Goal: Navigation & Orientation: Understand site structure

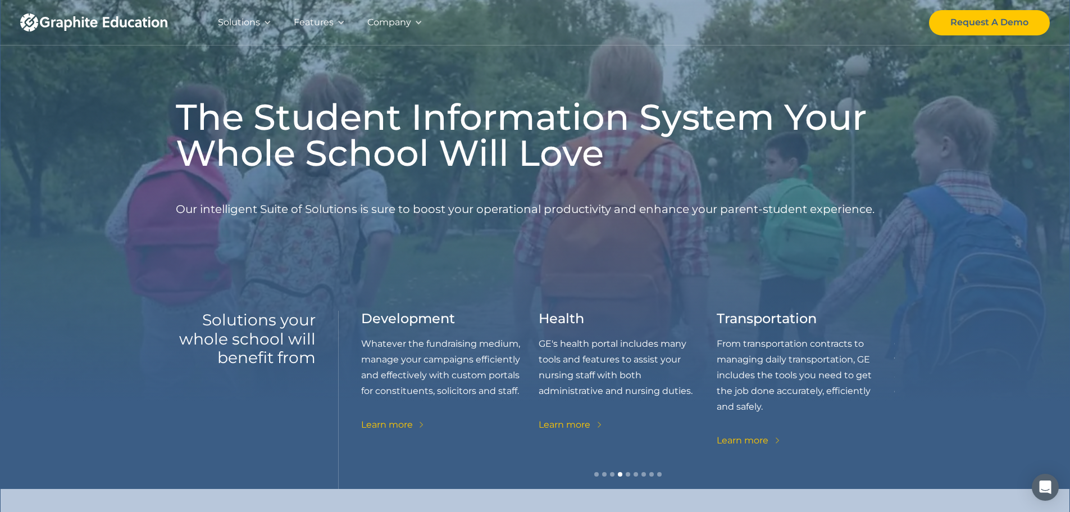
click at [245, 24] on div "Solutions" at bounding box center [239, 23] width 42 height 16
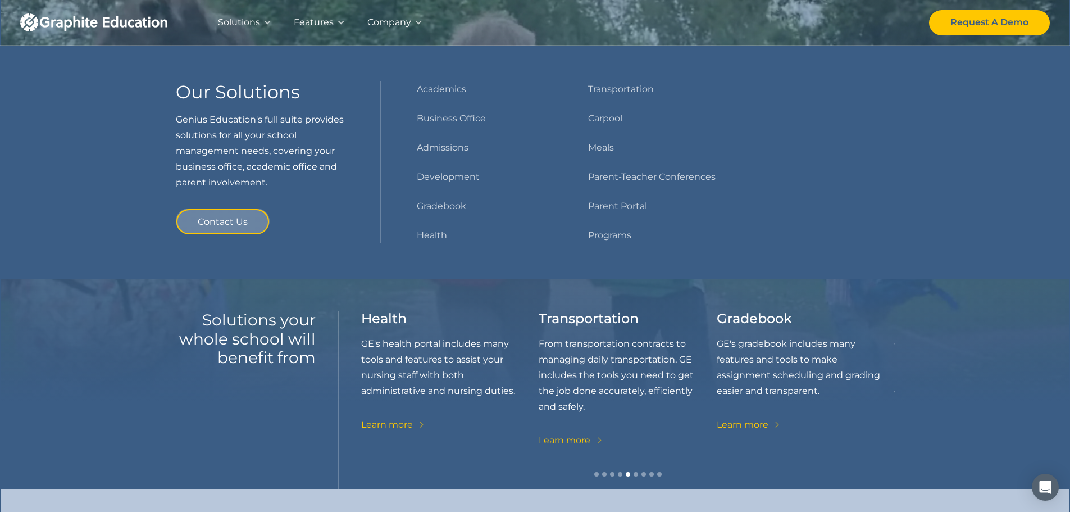
click at [312, 23] on div "Features" at bounding box center [314, 23] width 40 height 16
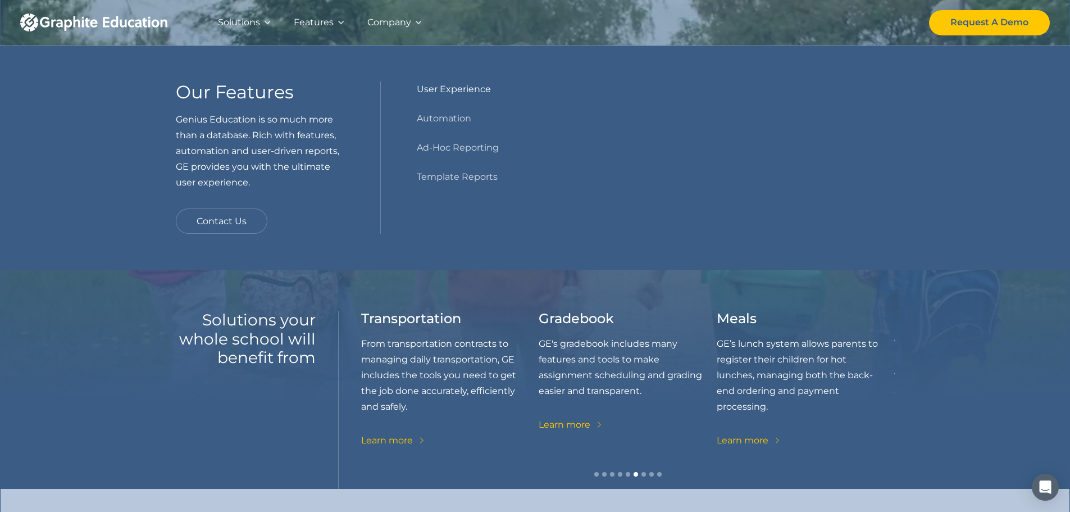
click at [440, 90] on link "User Experience" at bounding box center [454, 89] width 74 height 16
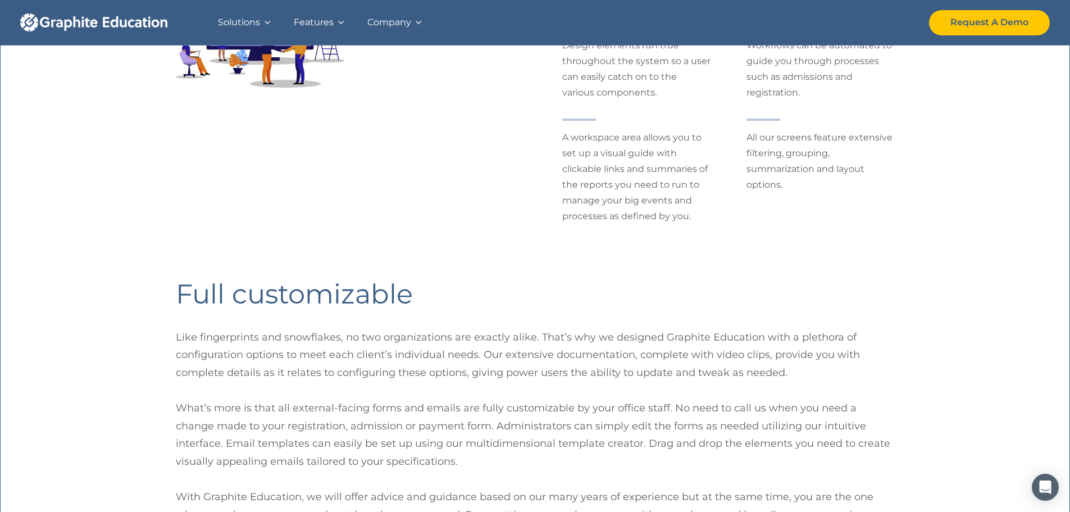
scroll to position [225, 0]
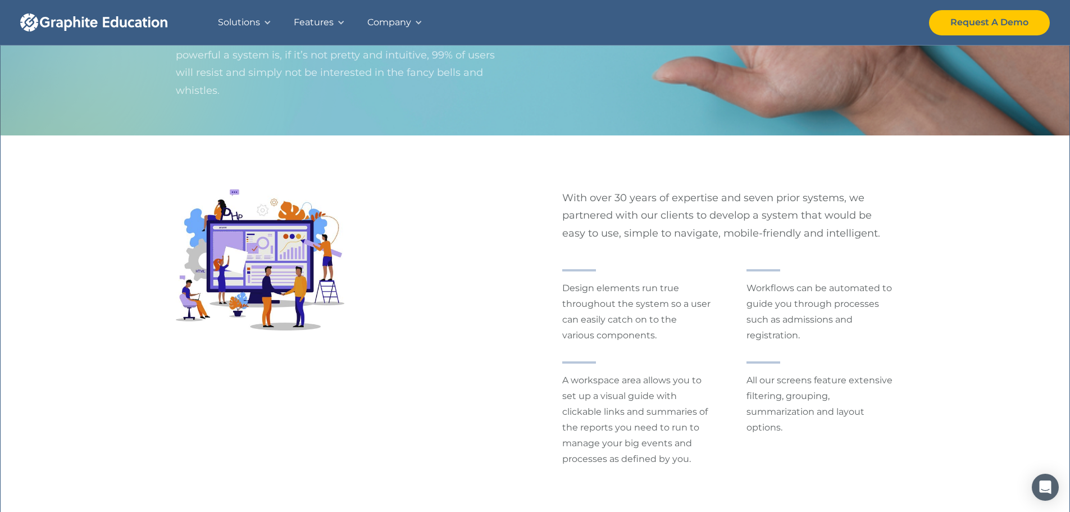
click at [316, 22] on div "Features" at bounding box center [314, 23] width 40 height 16
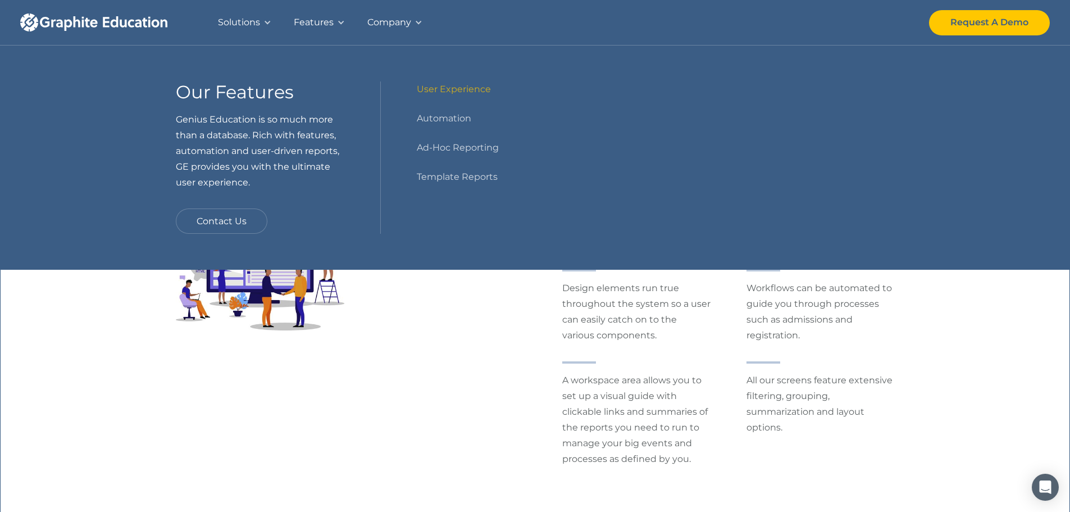
click at [390, 23] on div "Company" at bounding box center [389, 23] width 44 height 16
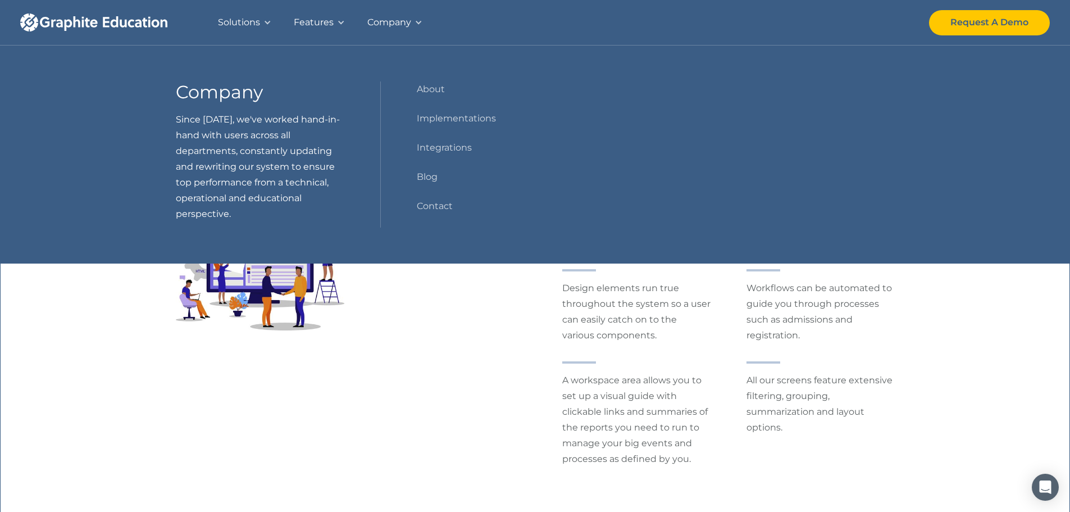
click at [323, 17] on div "Features" at bounding box center [314, 23] width 40 height 16
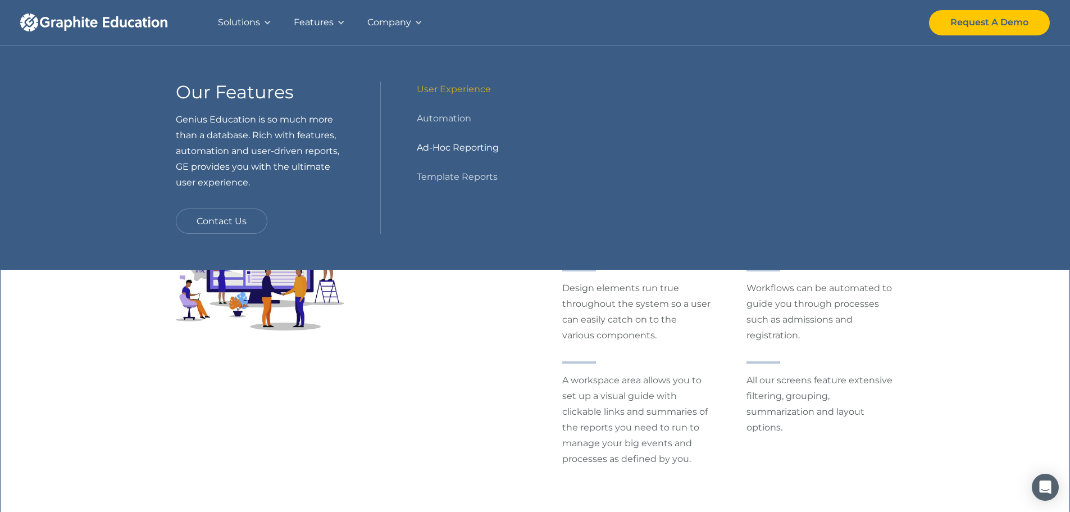
click at [482, 147] on link "Ad-Hoc Reporting" at bounding box center [458, 148] width 82 height 16
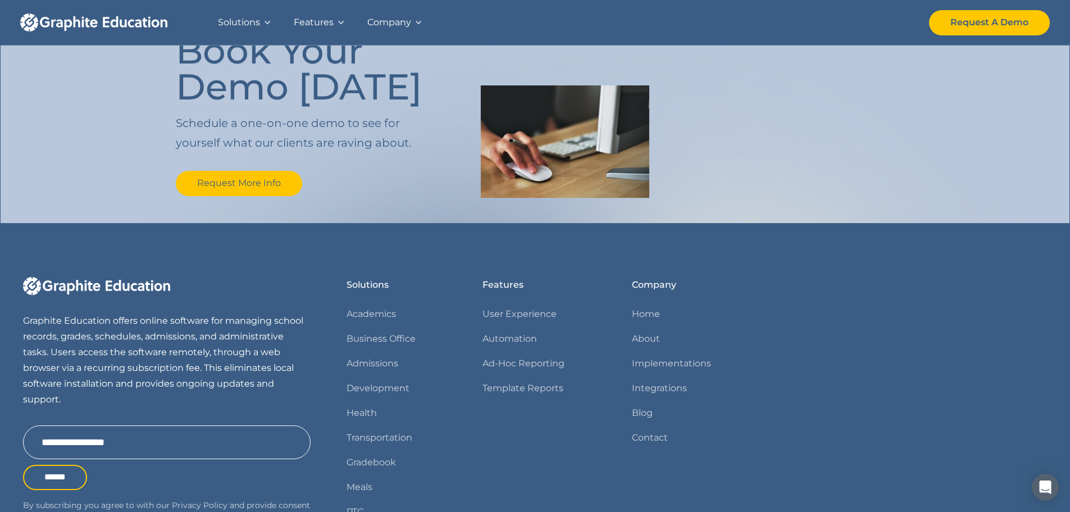
scroll to position [946, 0]
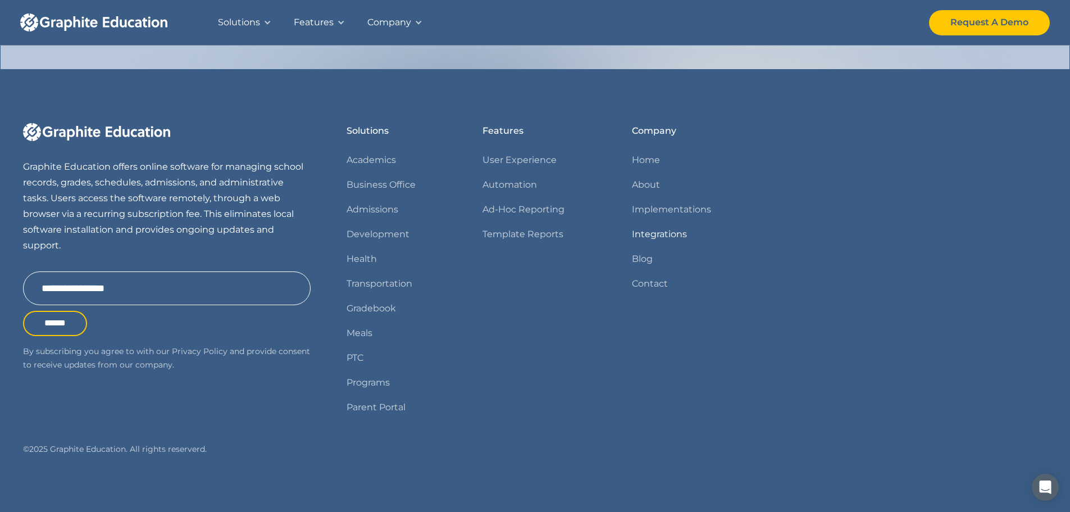
click at [643, 236] on link "Integrations" at bounding box center [659, 234] width 55 height 16
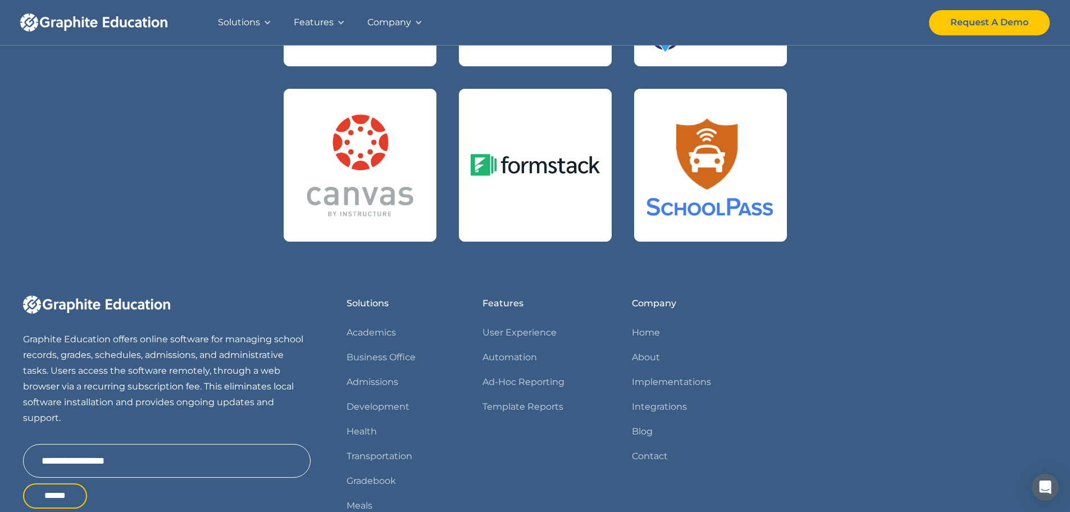
scroll to position [897, 0]
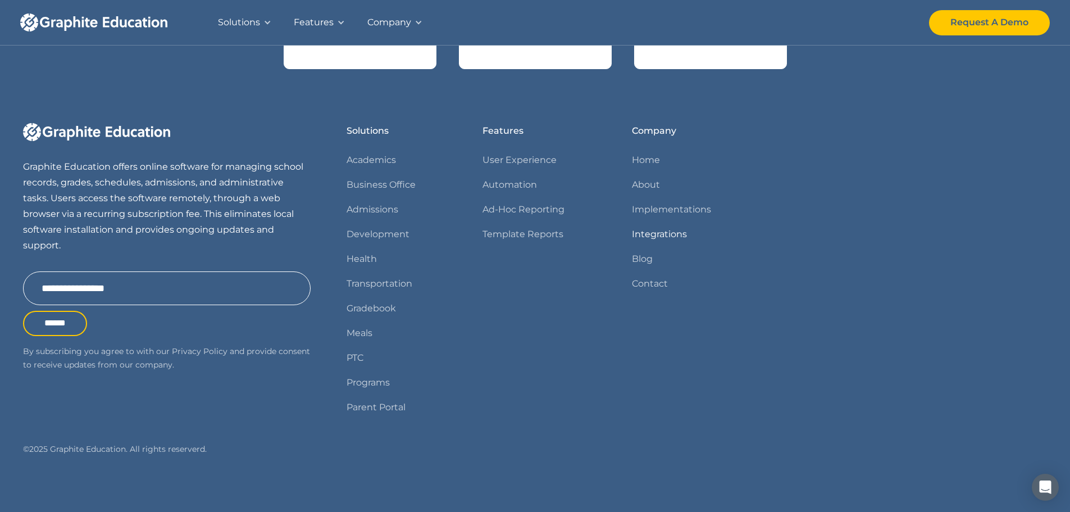
click at [673, 233] on link "Integrations" at bounding box center [659, 234] width 55 height 16
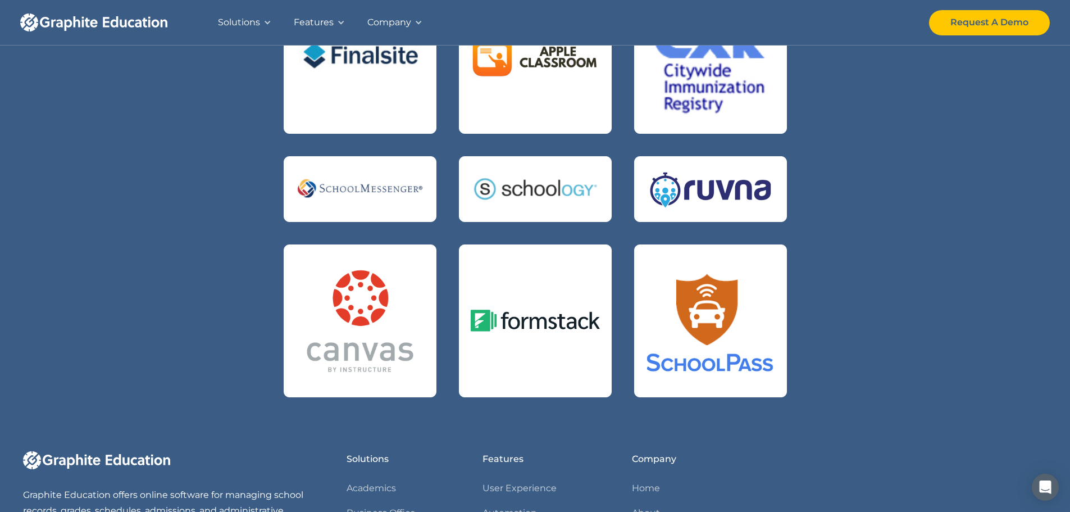
scroll to position [393, 0]
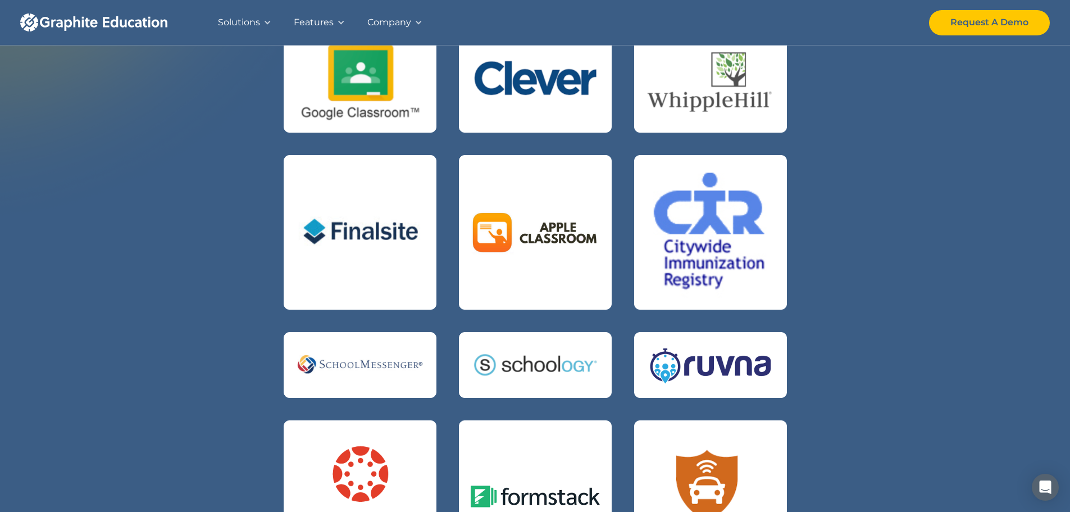
click at [393, 21] on div "Company" at bounding box center [389, 23] width 44 height 16
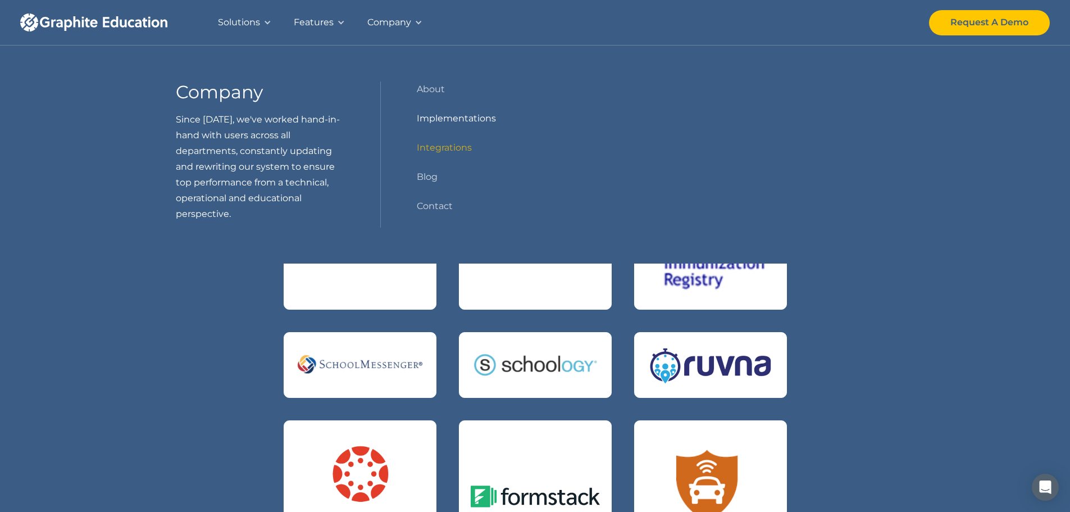
click at [453, 117] on link "Implementations" at bounding box center [456, 119] width 79 height 16
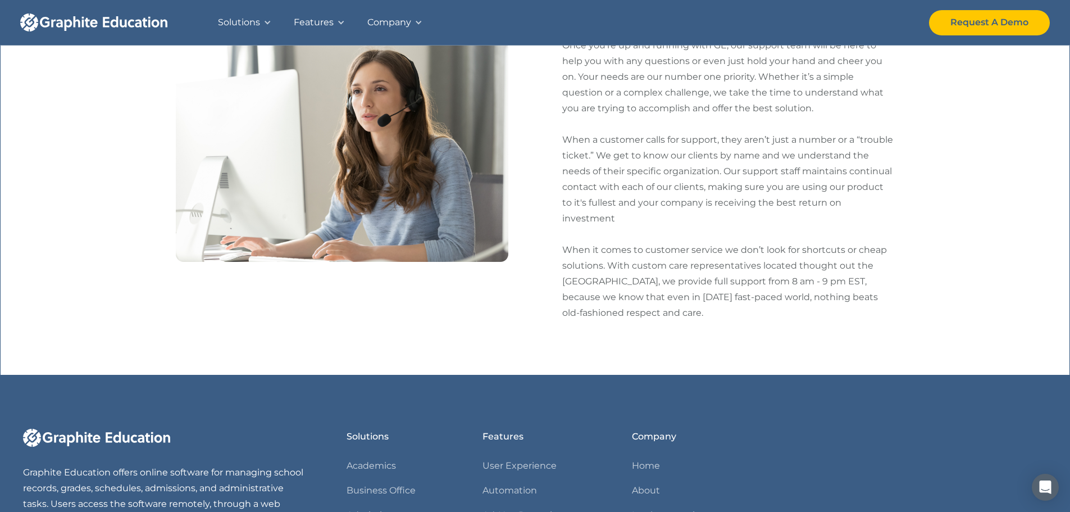
scroll to position [947, 0]
